Goal: Check status: Verify the current state of an ongoing process or item

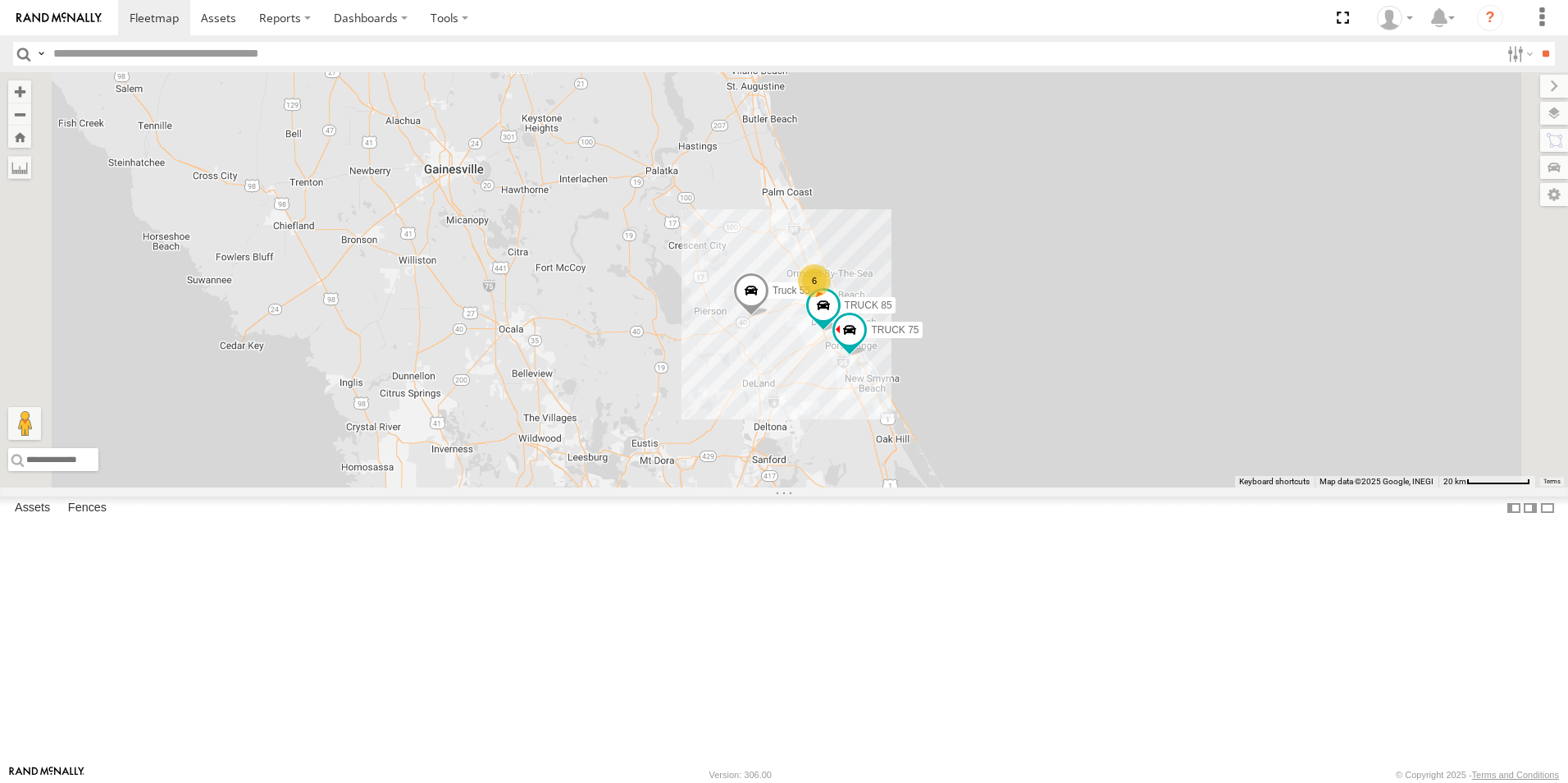
drag, startPoint x: 1225, startPoint y: 548, endPoint x: 1150, endPoint y: 584, distance: 83.2
click at [1150, 487] on div "Truck 55 TRUCK 58 6 TRUCK 85 TRUCK 49 TRUCK 75" at bounding box center [784, 280] width 1568 height 415
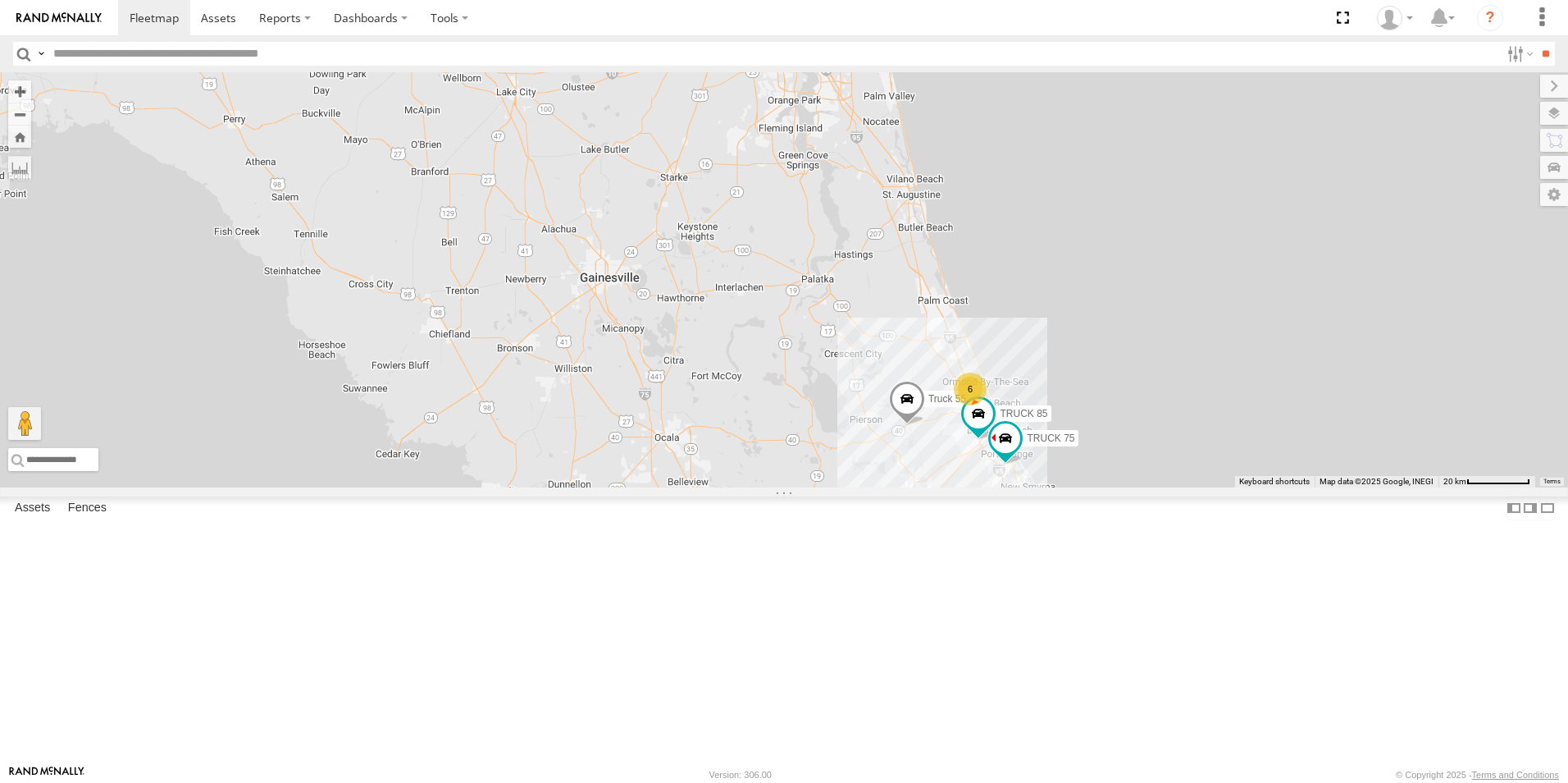
drag, startPoint x: 1197, startPoint y: 379, endPoint x: 1362, endPoint y: 478, distance: 192.4
click at [1362, 478] on div "Truck 55 TRUCK 58 TRUCK 30 TRUCK 85 TRUCK 49 TRUCK 75 6" at bounding box center [784, 280] width 1568 height 415
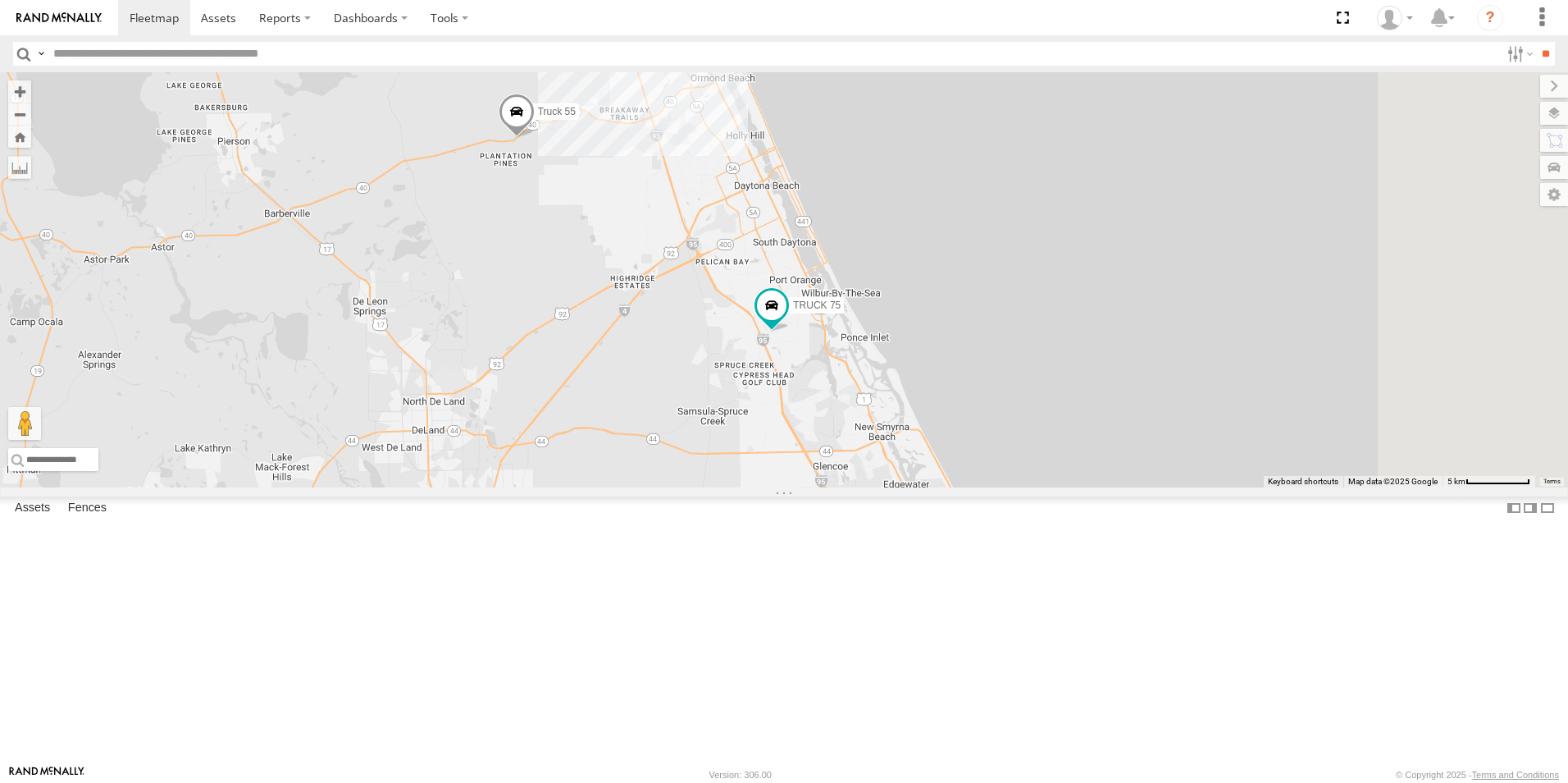
drag, startPoint x: 1217, startPoint y: 468, endPoint x: 1019, endPoint y: 25, distance: 485.2
click at [1019, 25] on body at bounding box center [784, 392] width 1568 height 783
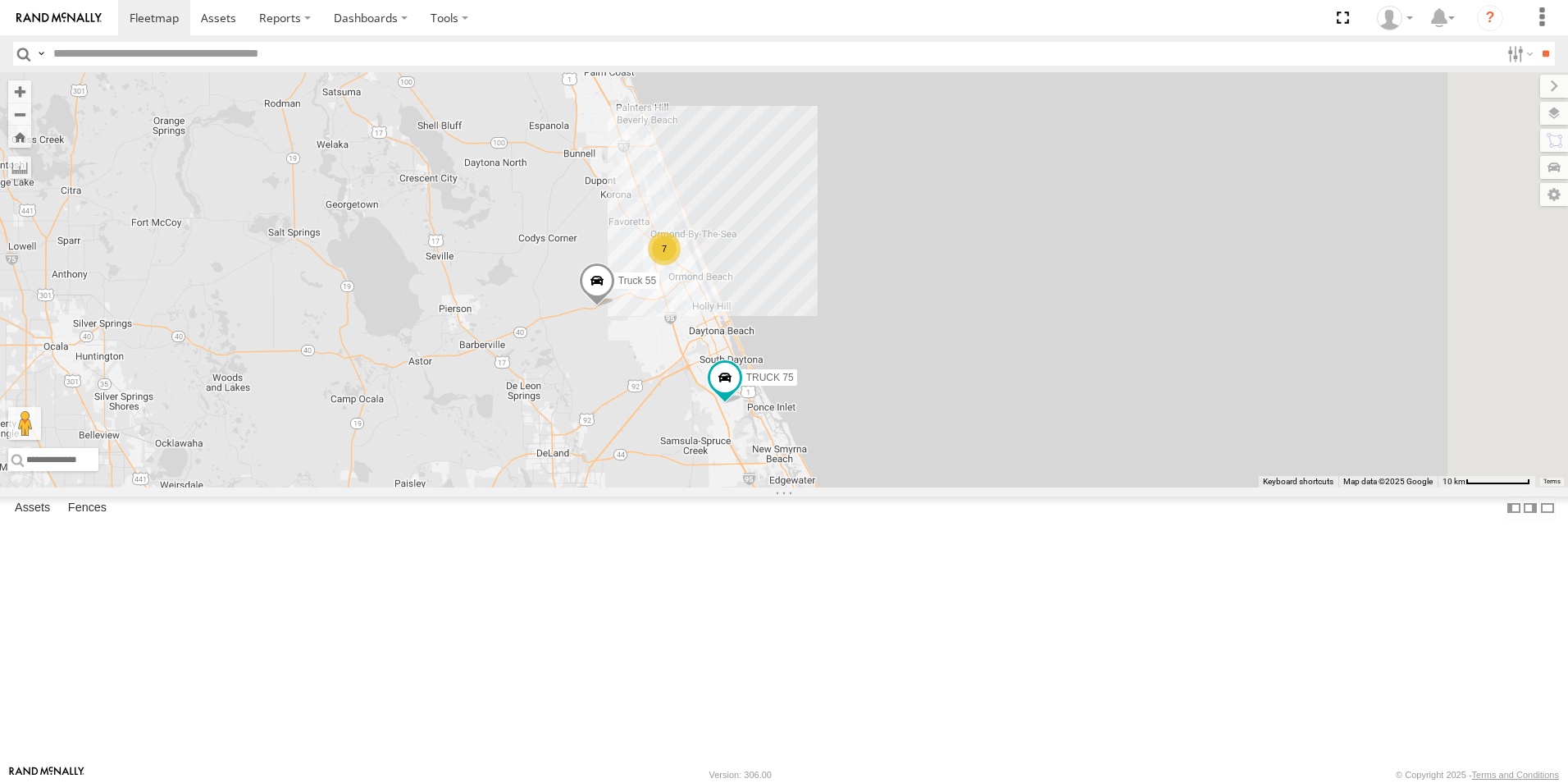
drag, startPoint x: 1136, startPoint y: 292, endPoint x: 1032, endPoint y: 389, distance: 142.2
click at [1032, 389] on div "TRUCK 75 Truck 55 7" at bounding box center [784, 280] width 1568 height 415
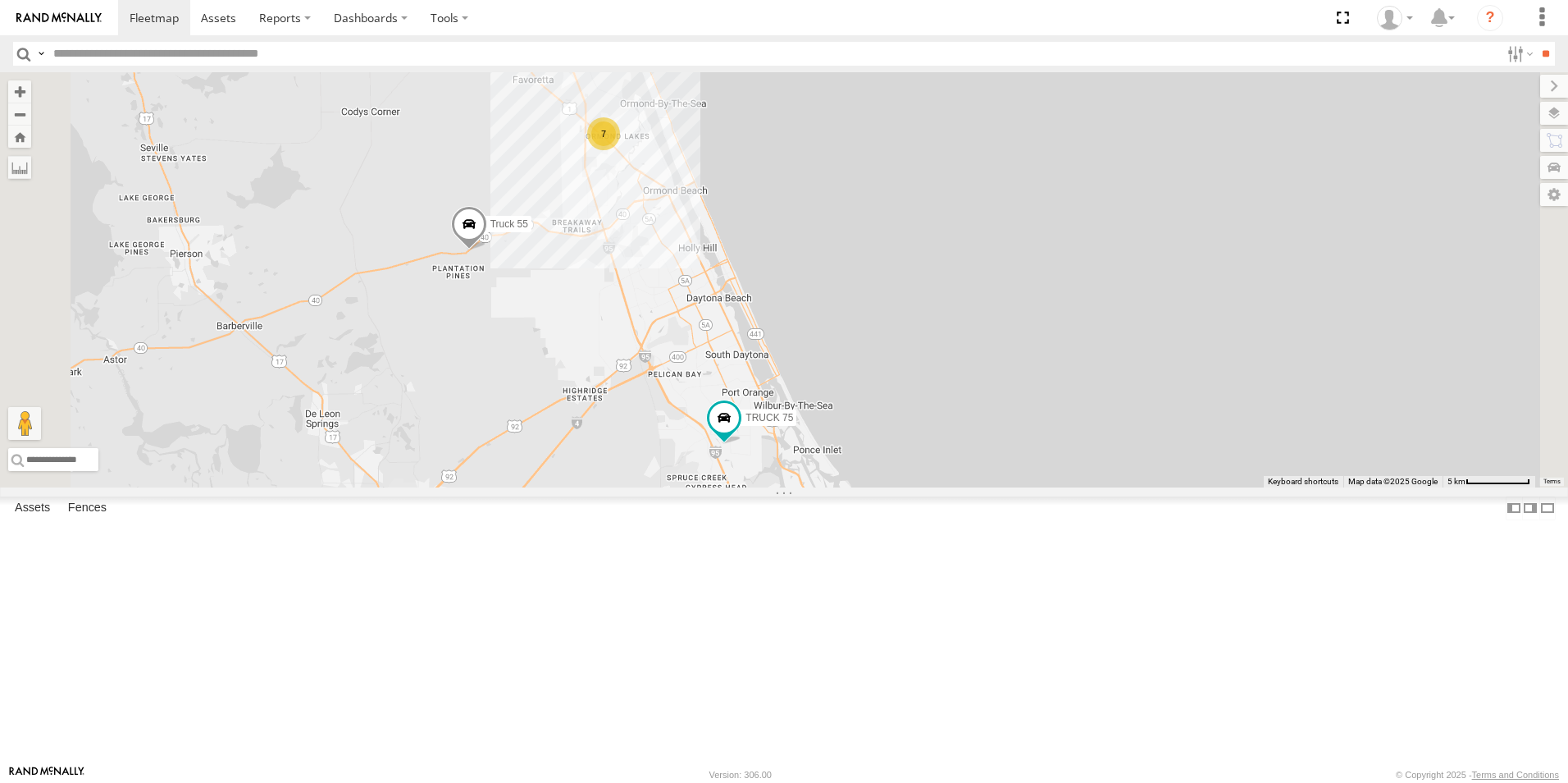
drag, startPoint x: 983, startPoint y: 492, endPoint x: 1090, endPoint y: 370, distance: 162.3
click at [1090, 370] on div "TRUCK 75 Truck 55 7" at bounding box center [784, 280] width 1568 height 415
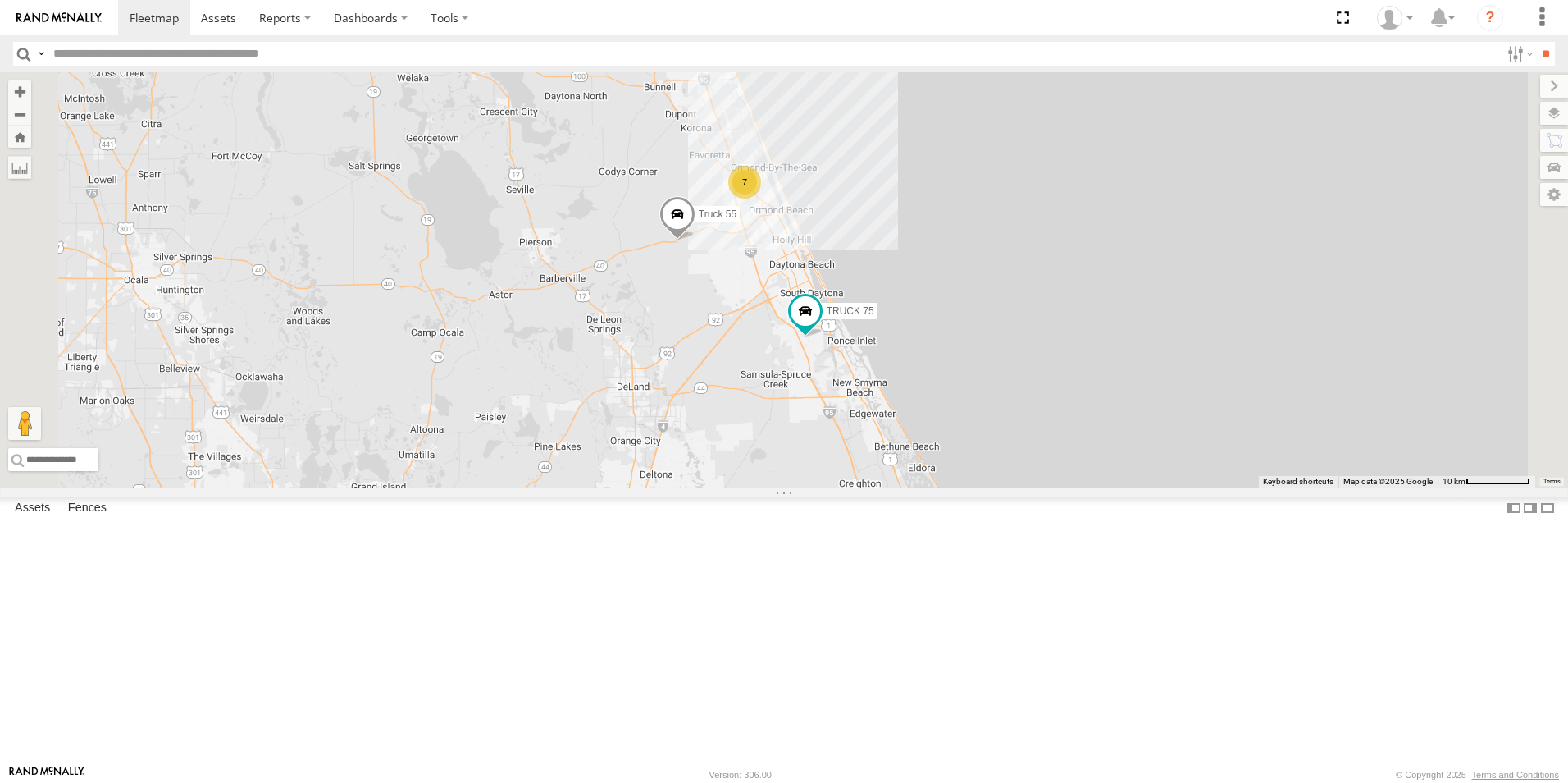
click at [1256, 237] on div "TRUCK 75 Truck 55 7" at bounding box center [784, 280] width 1568 height 415
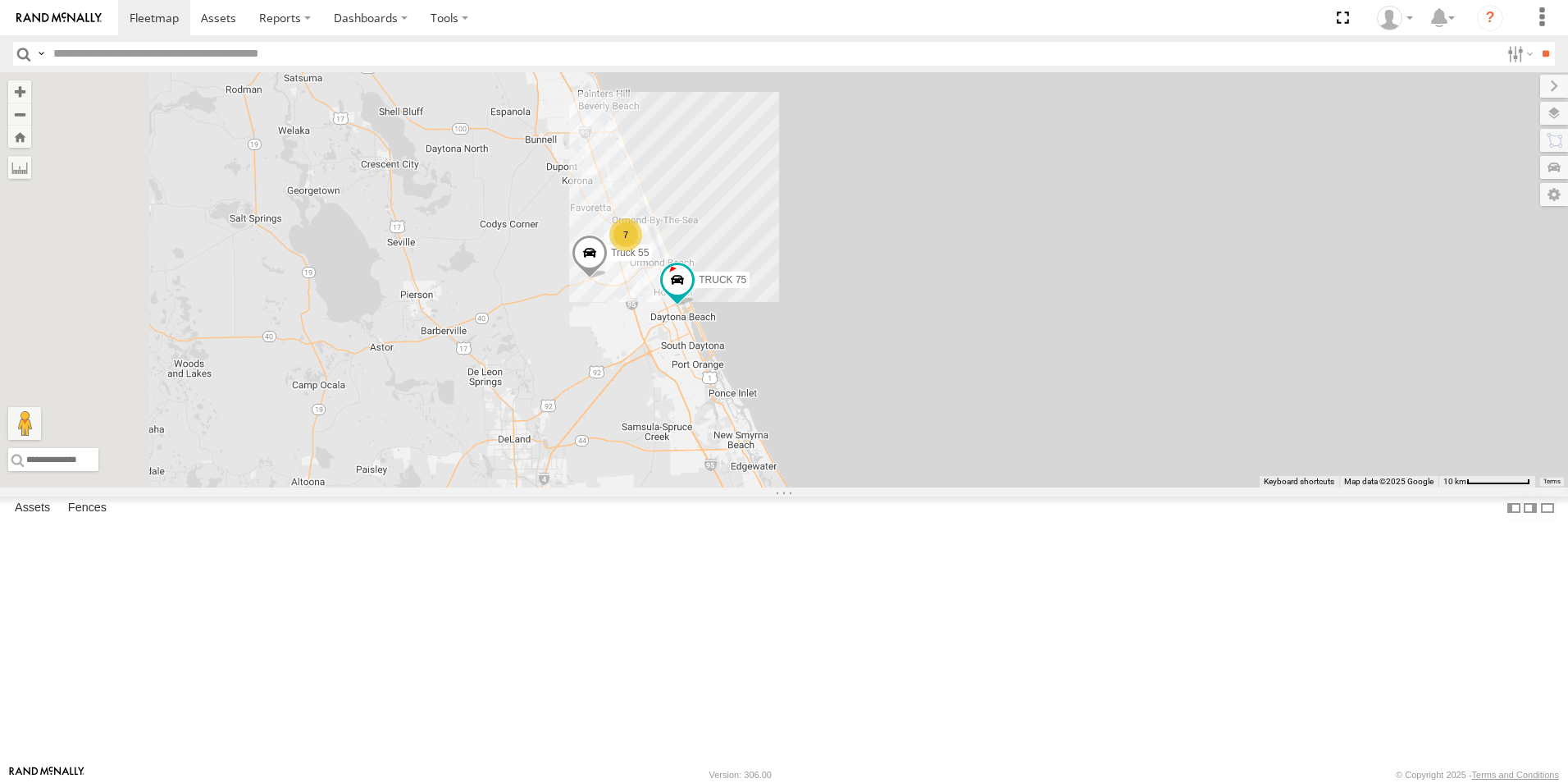
drag, startPoint x: 1074, startPoint y: 262, endPoint x: 1260, endPoint y: 581, distance: 369.3
click at [1260, 487] on div "TRUCK 30 TRUCK 49 TRUCK 58 TRUCK 75 7 Truck 55" at bounding box center [784, 280] width 1568 height 415
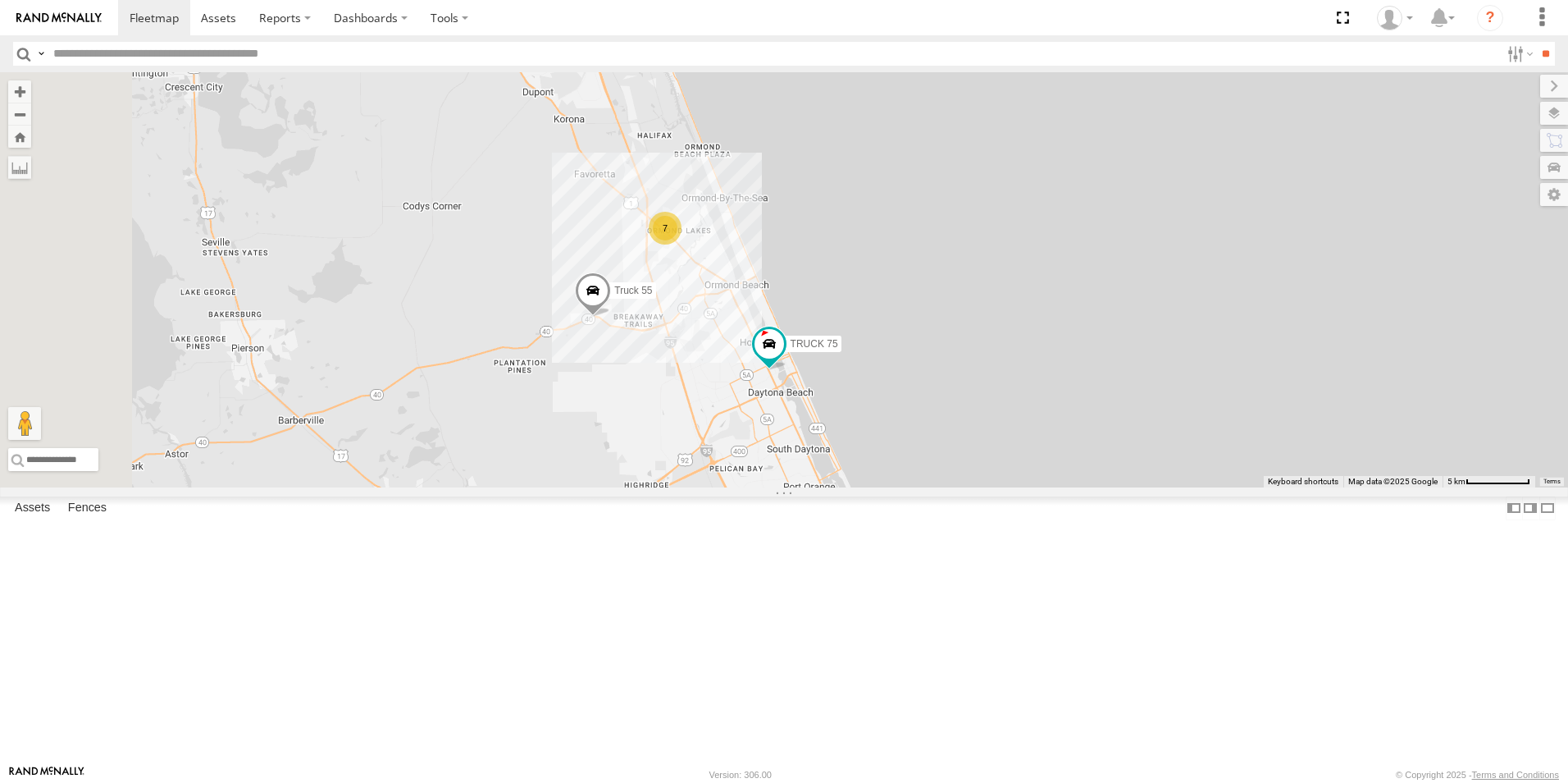
drag, startPoint x: 952, startPoint y: 457, endPoint x: 1396, endPoint y: 628, distance: 475.8
click at [1396, 487] on div "TRUCK 30 TRUCK 49 TRUCK 58 TRUCK 75 Truck 55 7" at bounding box center [784, 280] width 1568 height 415
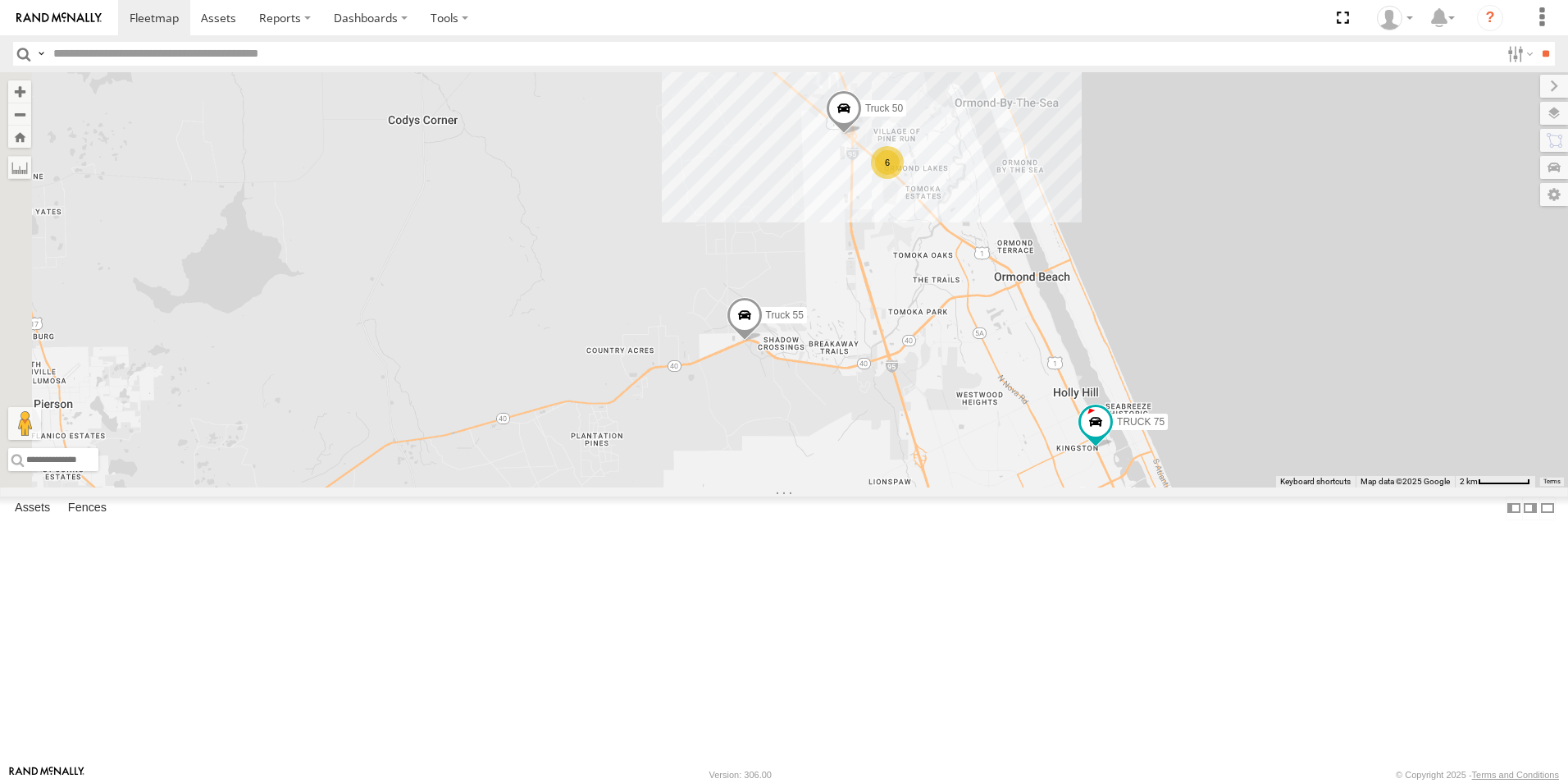
drag, startPoint x: 675, startPoint y: 308, endPoint x: 1317, endPoint y: 440, distance: 655.4
click at [1317, 440] on div "TRUCK 30 TRUCK 49 TRUCK 58 TRUCK 75 Truck 55 6 Truck 50" at bounding box center [784, 280] width 1568 height 415
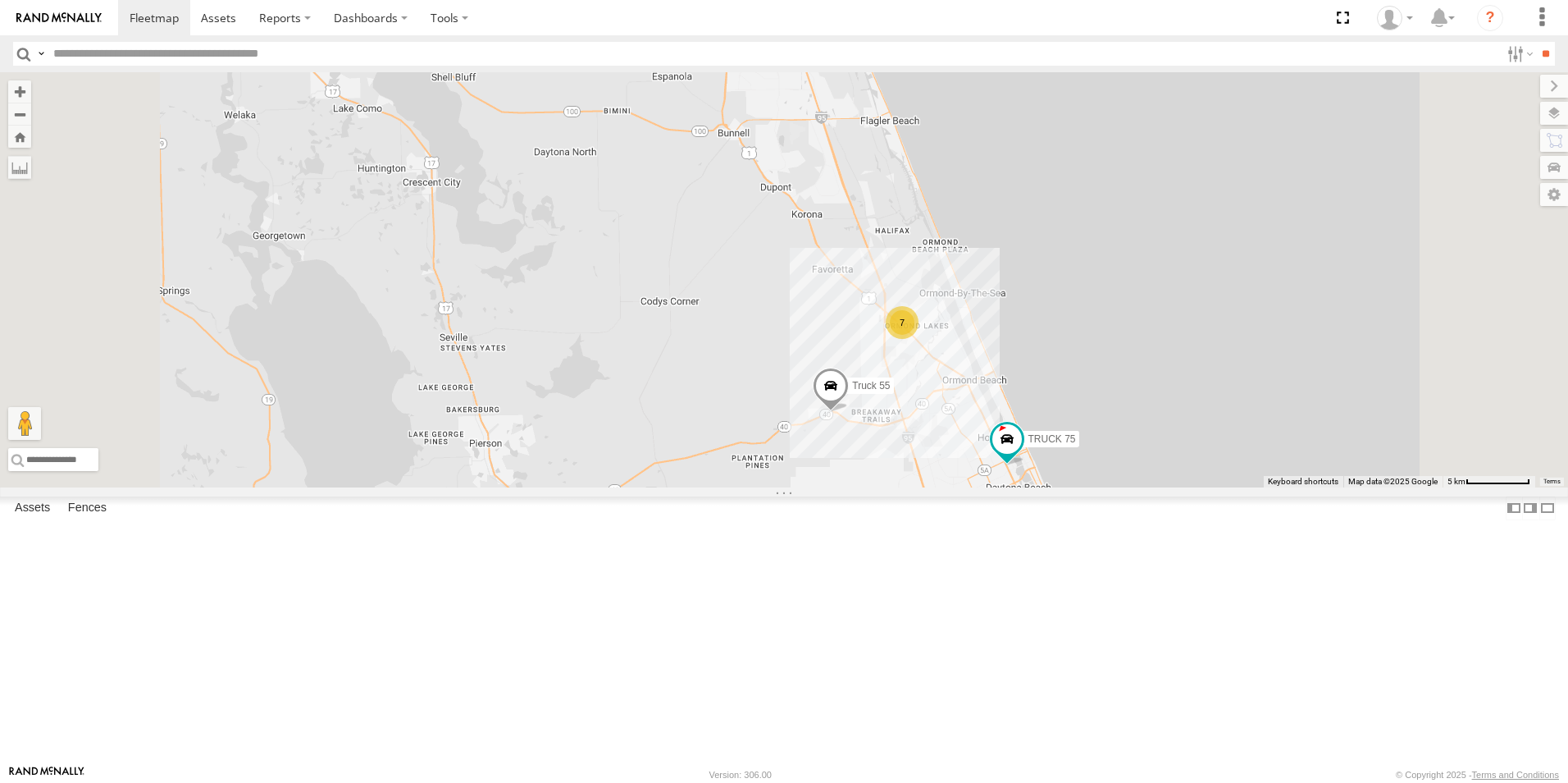
click at [849, 412] on span at bounding box center [830, 391] width 36 height 45
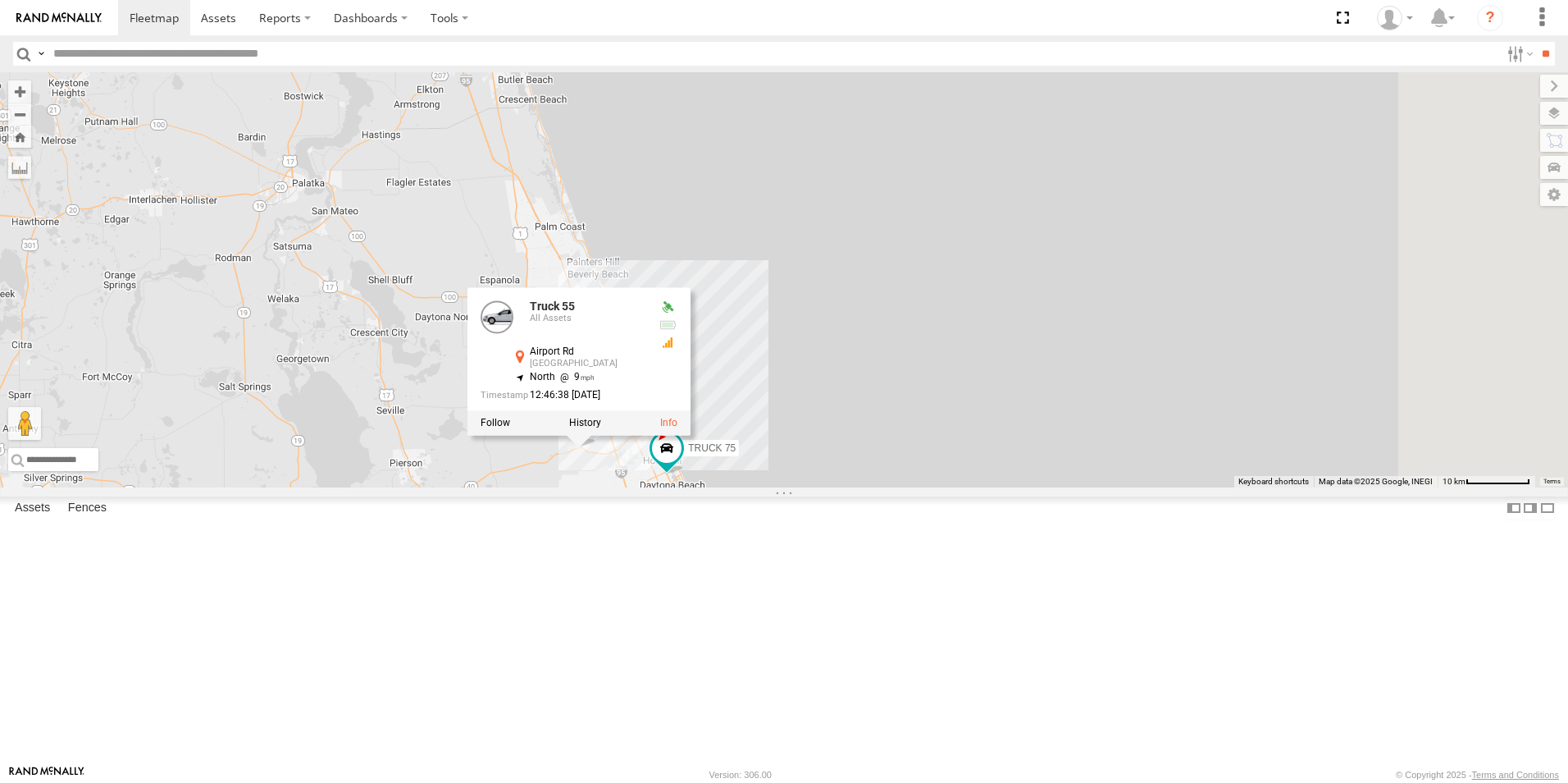
drag, startPoint x: 1471, startPoint y: 312, endPoint x: 1095, endPoint y: 411, distance: 388.8
click at [1103, 411] on div "TRUCK 30 TRUCK 49 TRUCK 58 TRUCK 75 Truck 55 Truck 55 All [GEOGRAPHIC_DATA][PER…" at bounding box center [784, 280] width 1568 height 415
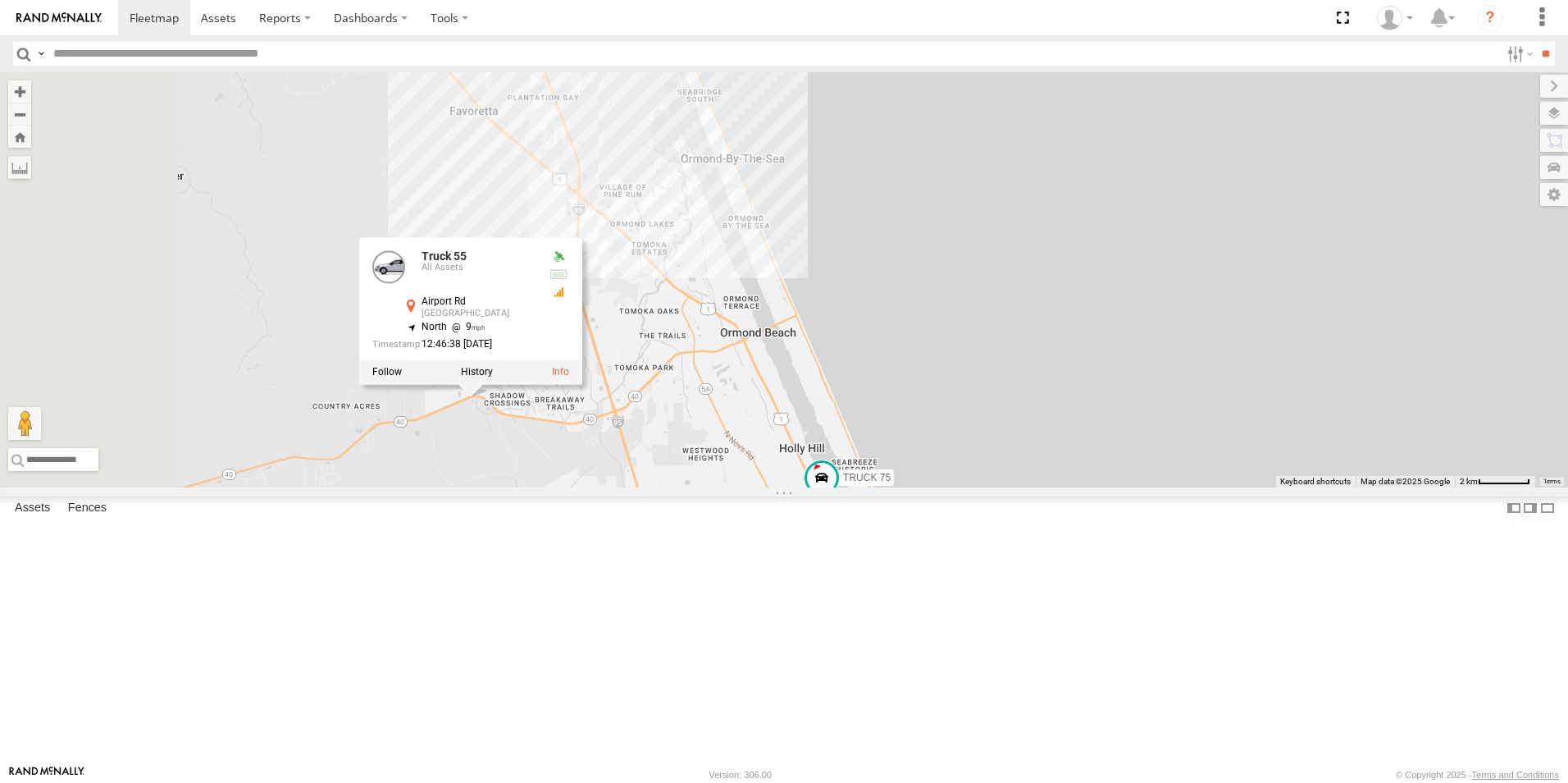
drag, startPoint x: 699, startPoint y: 571, endPoint x: 1320, endPoint y: 205, distance: 720.8
click at [1320, 205] on div "TRUCK 30 TRUCK 49 TRUCK 58 TRUCK 75 Truck 55 Truck 55 All [GEOGRAPHIC_DATA][PER…" at bounding box center [784, 280] width 1568 height 415
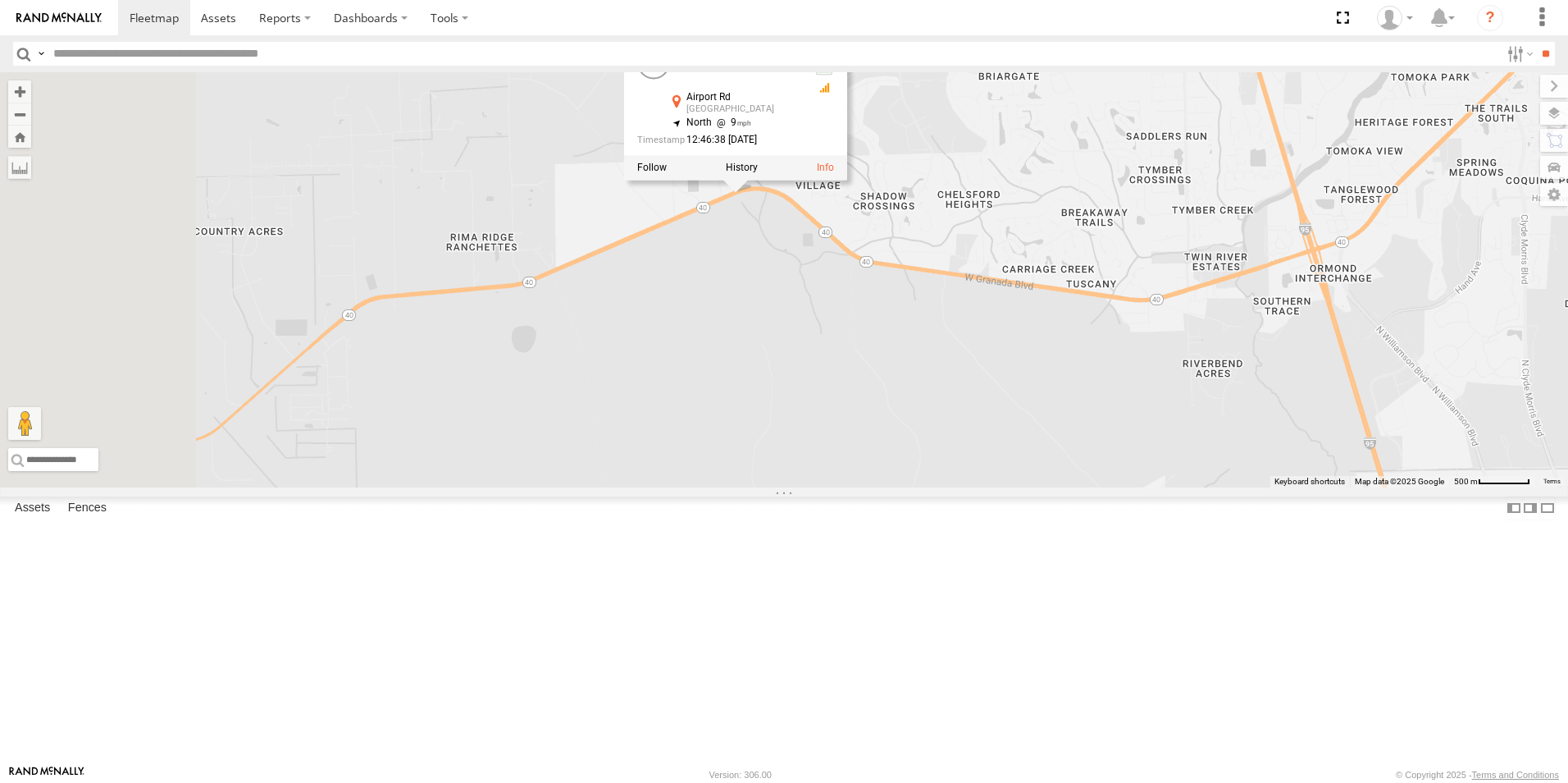
drag, startPoint x: 638, startPoint y: 354, endPoint x: 1212, endPoint y: 394, distance: 575.4
click at [1212, 394] on div "TRUCK 30 TRUCK 49 TRUCK 58 TRUCK 75 Truck 55 Truck 55 All [GEOGRAPHIC_DATA][PER…" at bounding box center [784, 280] width 1568 height 415
